Goal: Task Accomplishment & Management: Complete application form

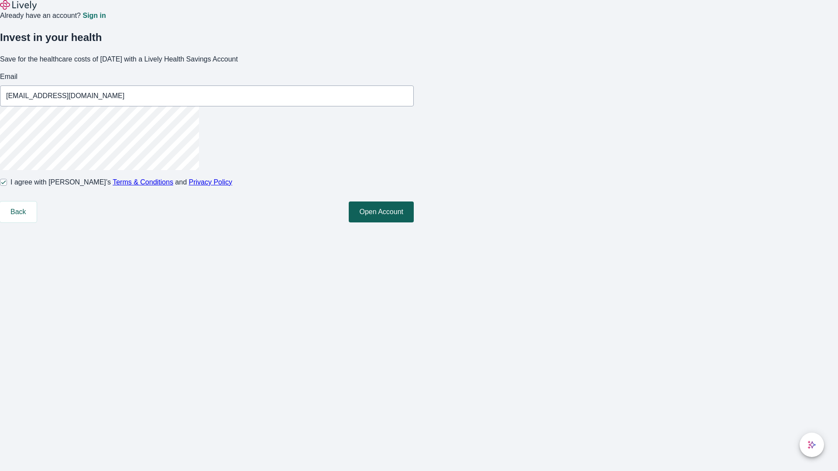
click at [414, 223] on button "Open Account" at bounding box center [381, 212] width 65 height 21
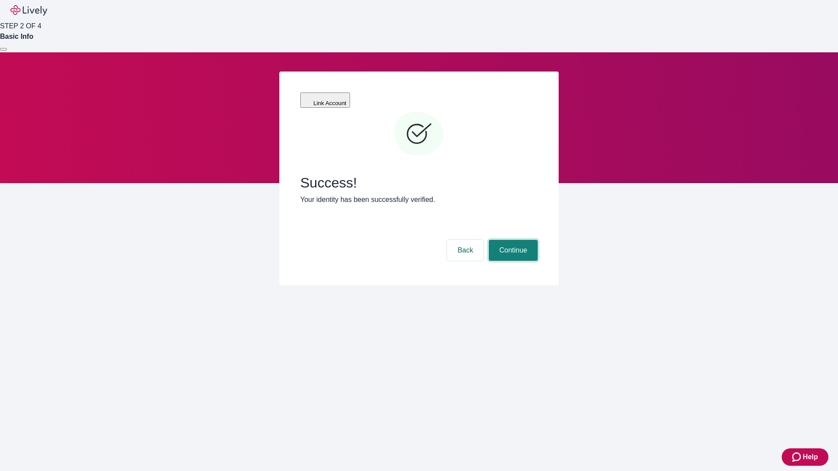
click at [512, 240] on button "Continue" at bounding box center [513, 250] width 49 height 21
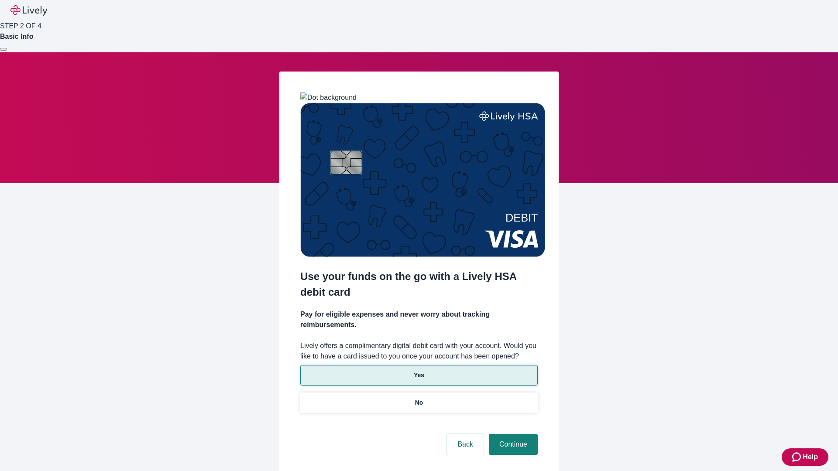
click at [418, 371] on p "Yes" at bounding box center [419, 375] width 10 height 9
click at [512, 434] on button "Continue" at bounding box center [513, 444] width 49 height 21
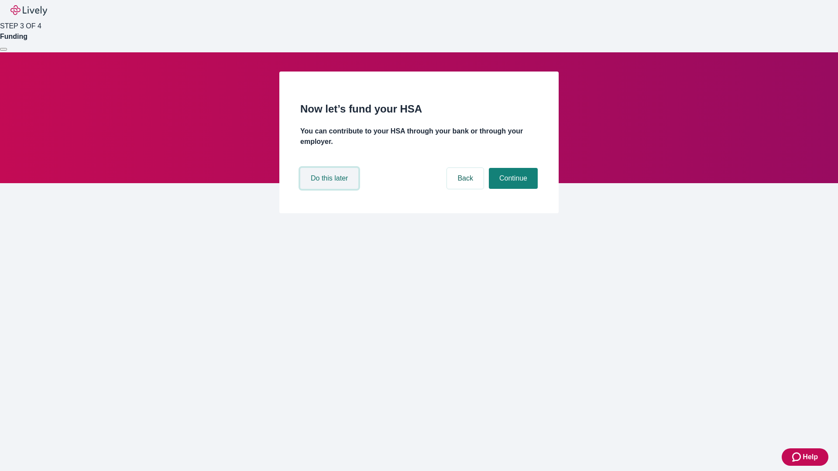
click at [330, 189] on button "Do this later" at bounding box center [329, 178] width 58 height 21
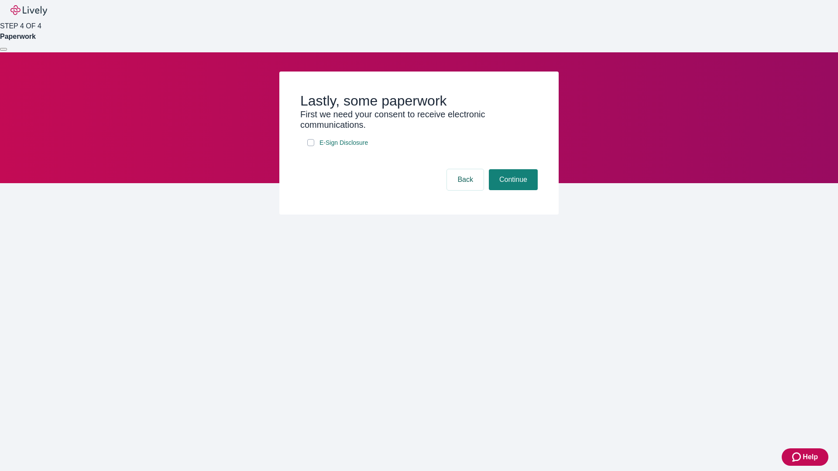
click at [311, 146] on input "E-Sign Disclosure" at bounding box center [310, 142] width 7 height 7
checkbox input "true"
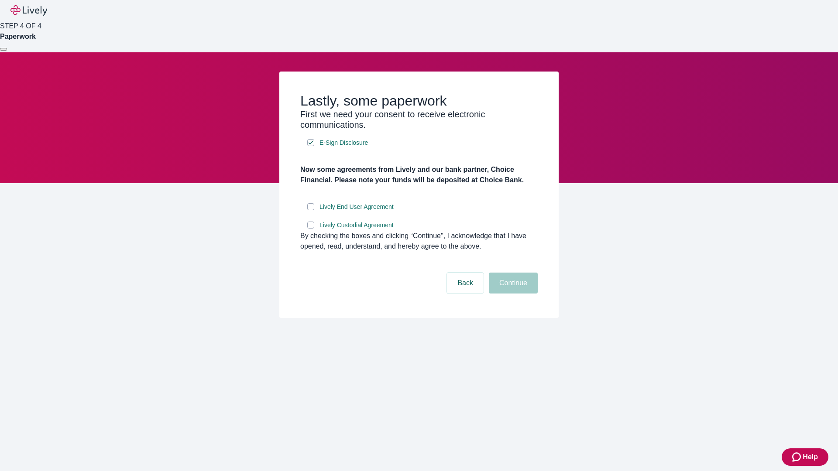
click at [311, 210] on input "Lively End User Agreement" at bounding box center [310, 206] width 7 height 7
checkbox input "true"
click at [311, 229] on input "Lively Custodial Agreement" at bounding box center [310, 225] width 7 height 7
checkbox input "true"
click at [512, 294] on button "Continue" at bounding box center [513, 283] width 49 height 21
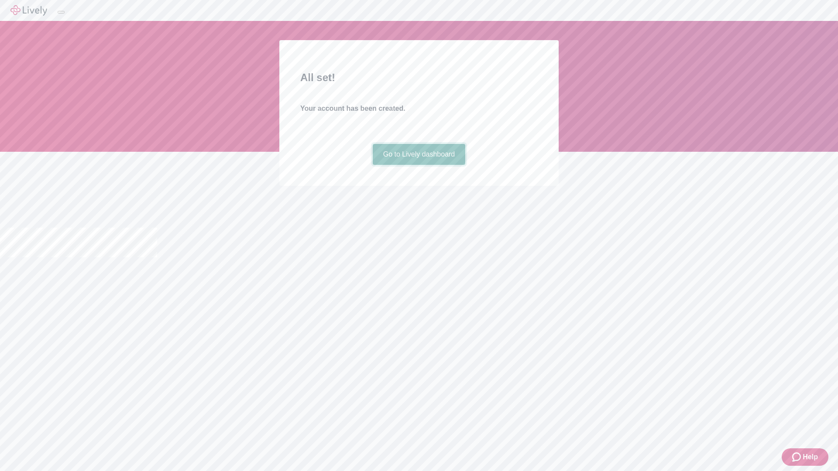
click at [418, 165] on link "Go to Lively dashboard" at bounding box center [419, 154] width 93 height 21
